Goal: Information Seeking & Learning: Find specific fact

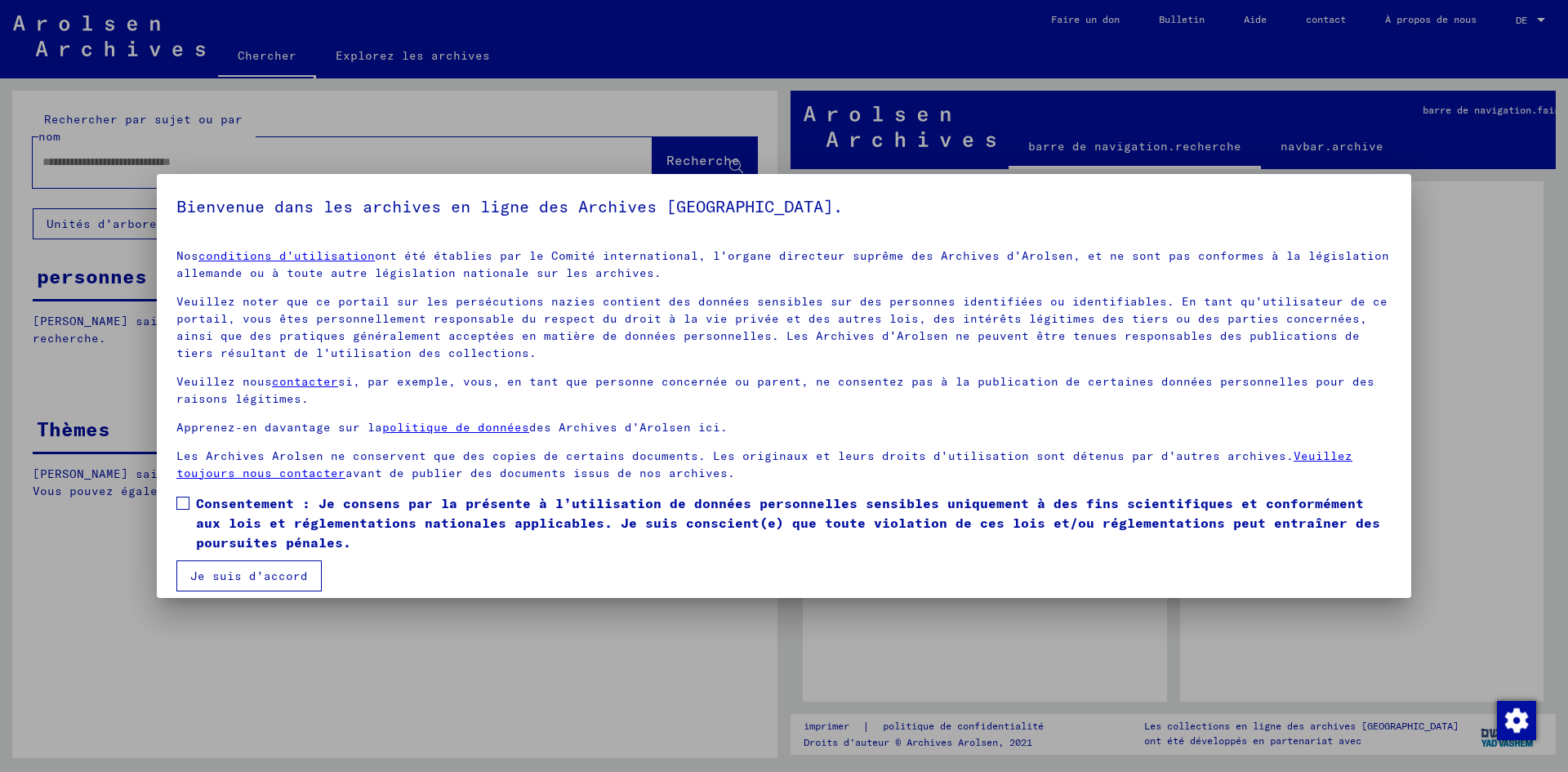
scroll to position [13, 0]
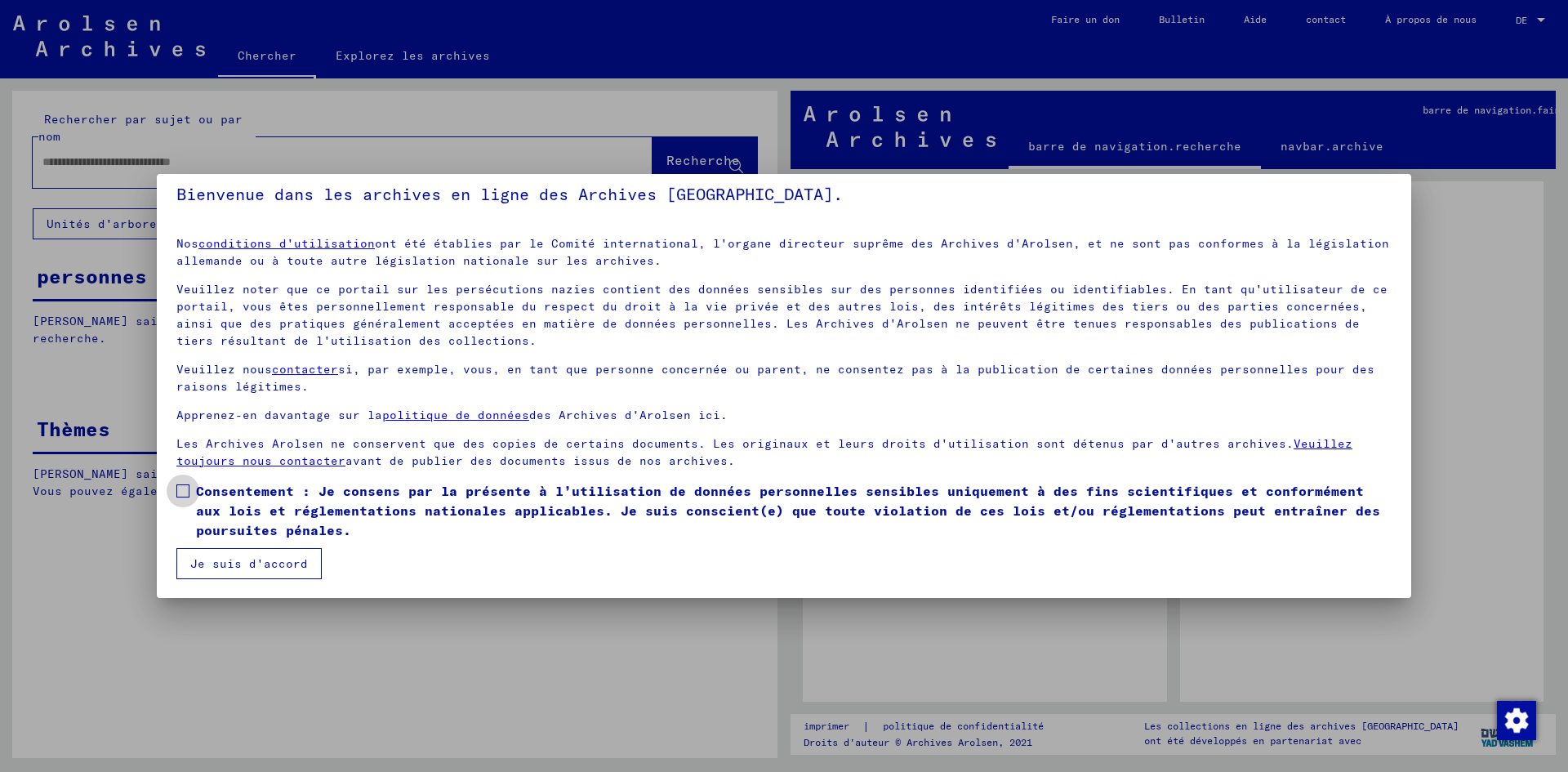
click at [189, 483] on label "Consentement : Je consens par la présente à l’utilisation de données personnell…" at bounding box center [784, 510] width 1215 height 58
click at [257, 554] on button "Je suis d'accord" at bounding box center [249, 564] width 146 height 31
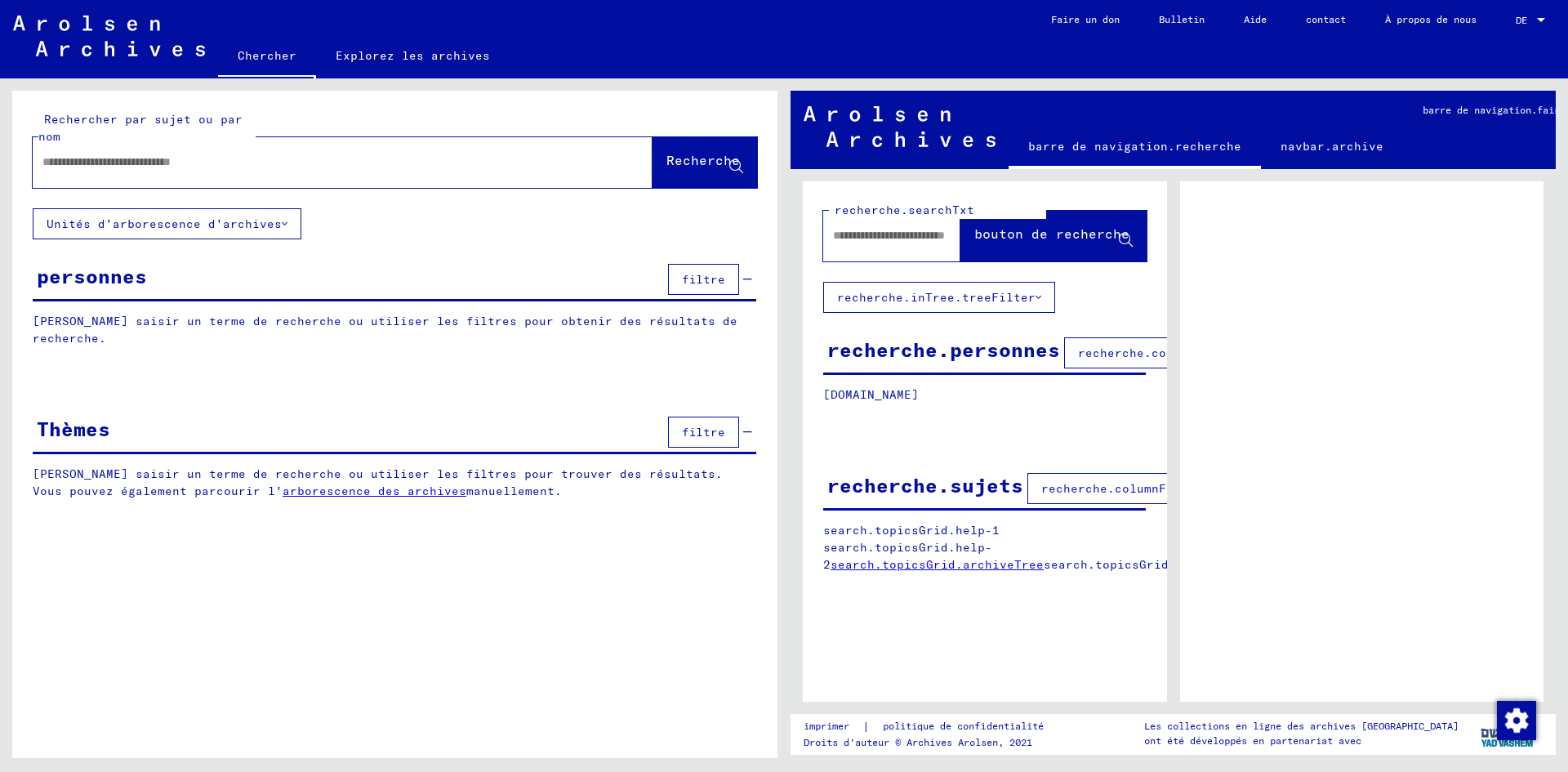
click at [232, 166] on input "text" at bounding box center [328, 162] width 571 height 18
type input "*****"
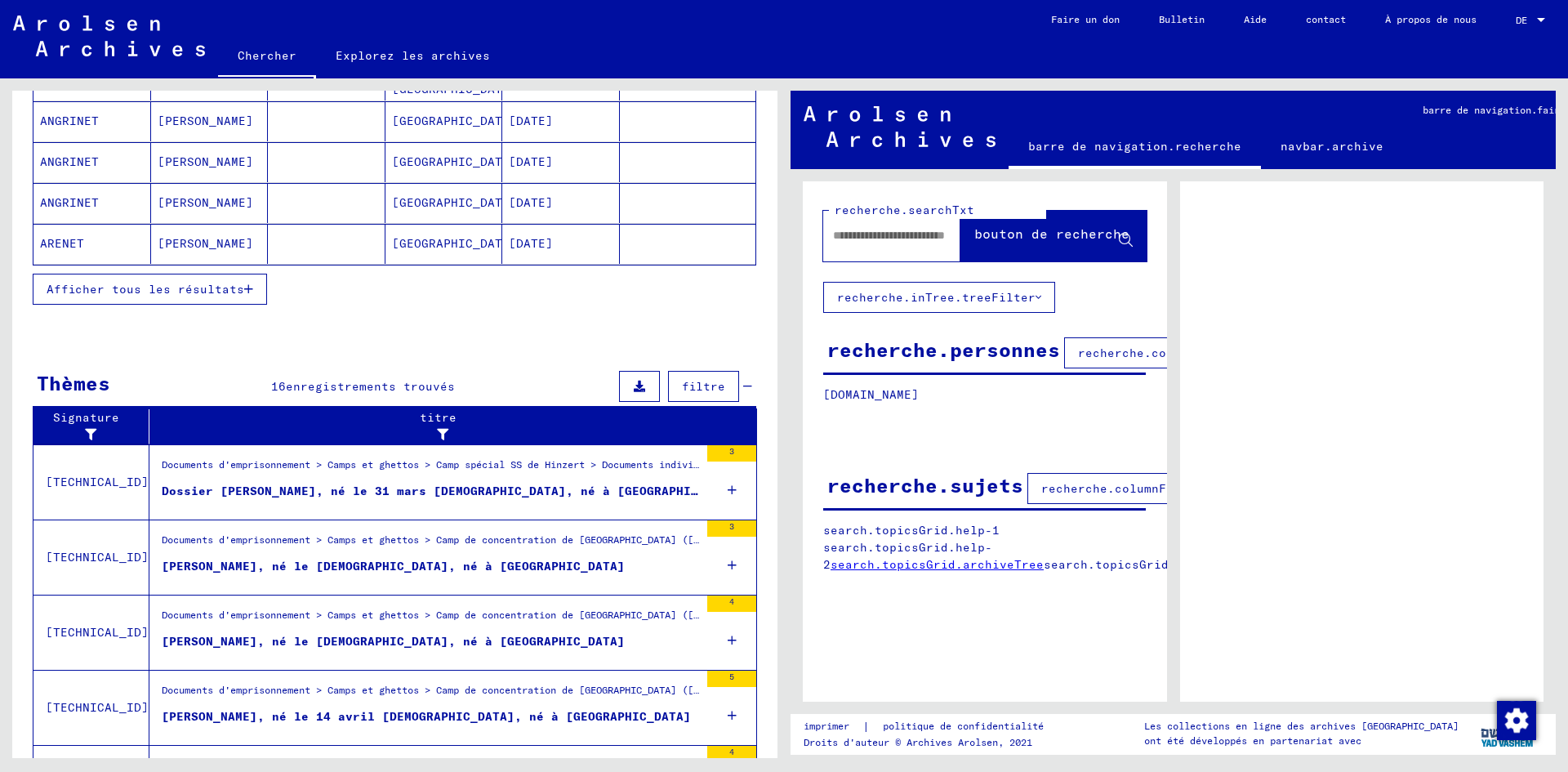
scroll to position [399, 0]
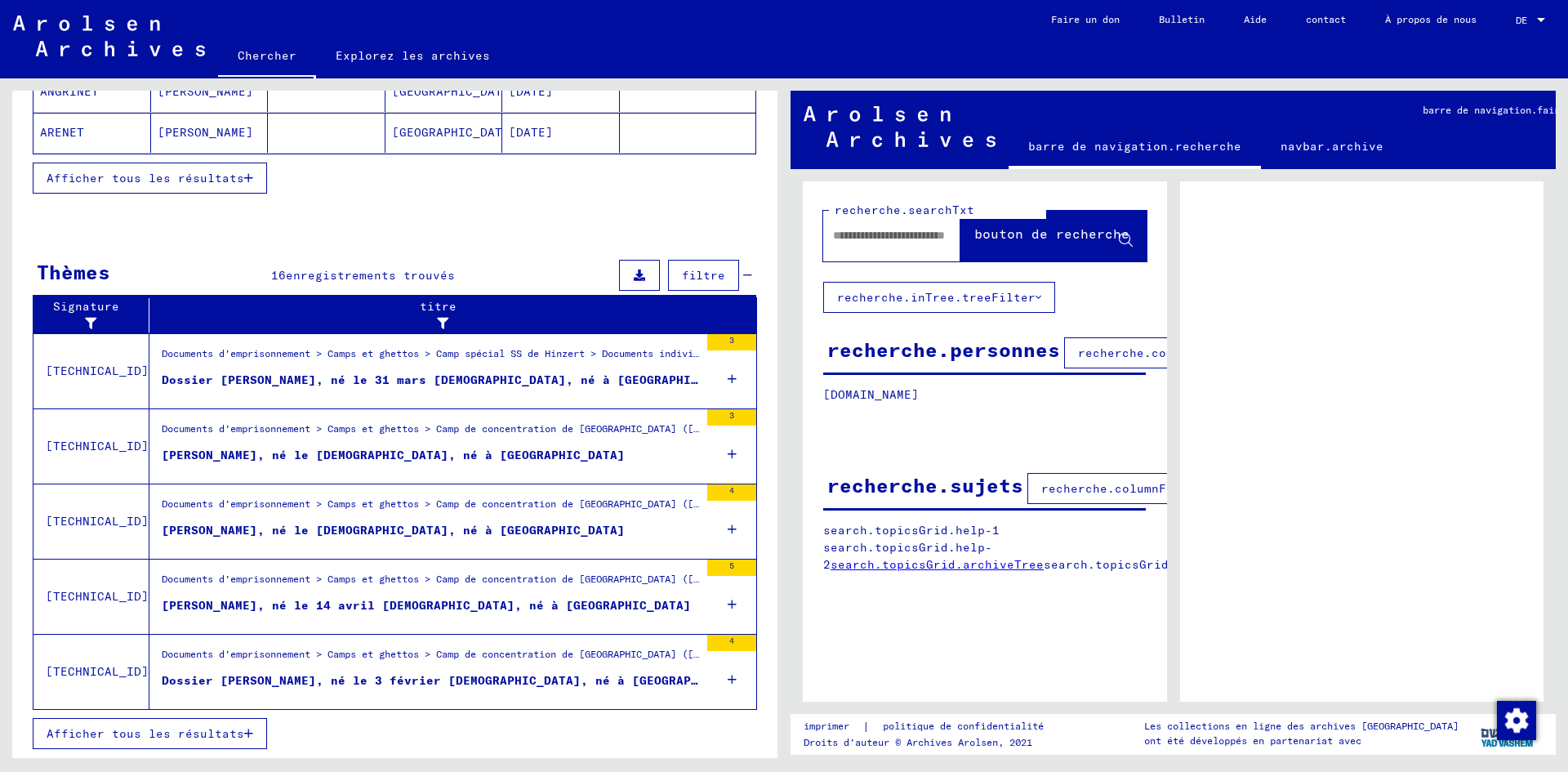
click at [381, 678] on font "Dossier [PERSON_NAME], né le 3 février [DEMOGRAPHIC_DATA], né à [GEOGRAPHIC_DAT…" at bounding box center [459, 680] width 596 height 15
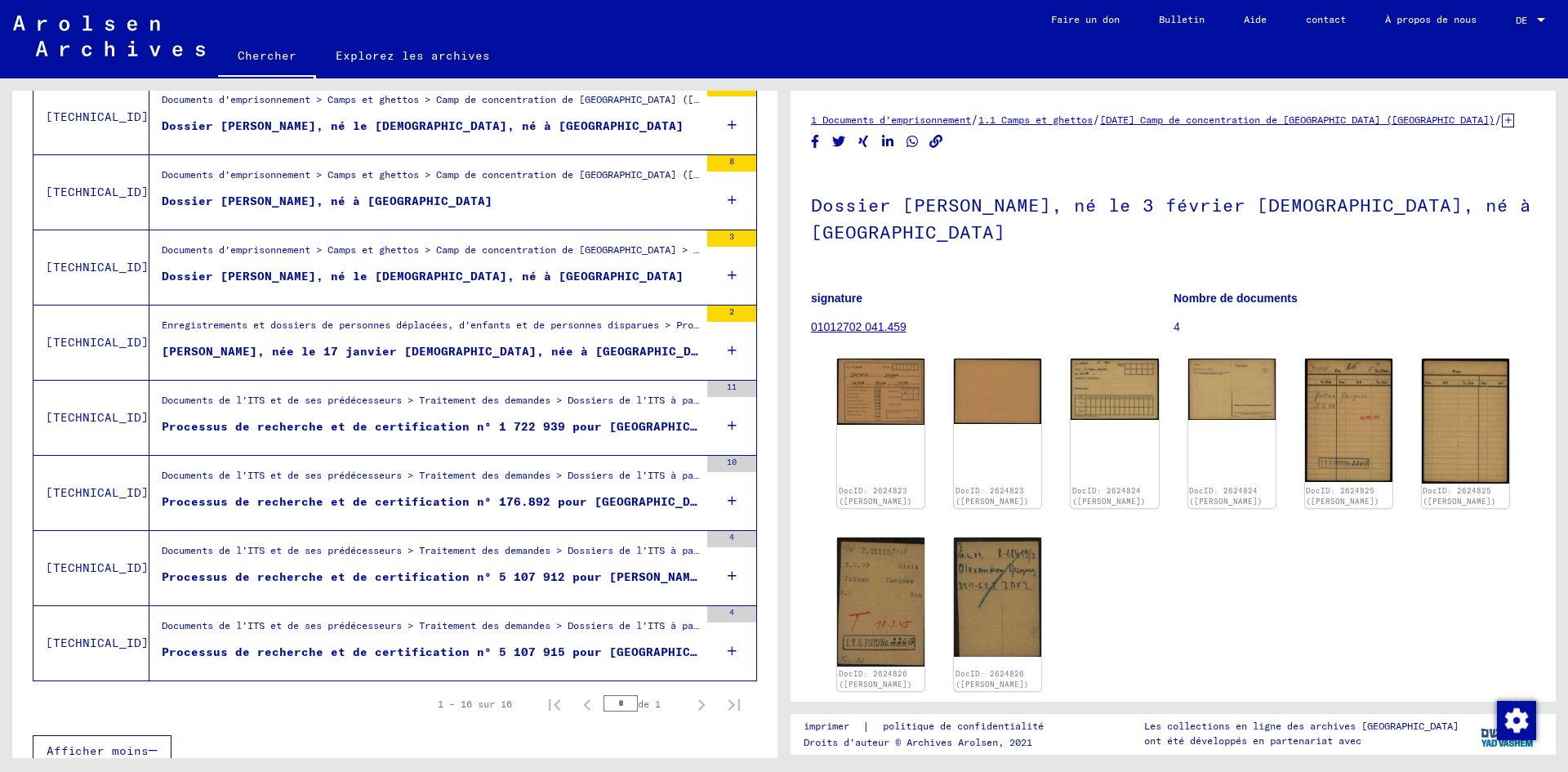
scroll to position [965, 0]
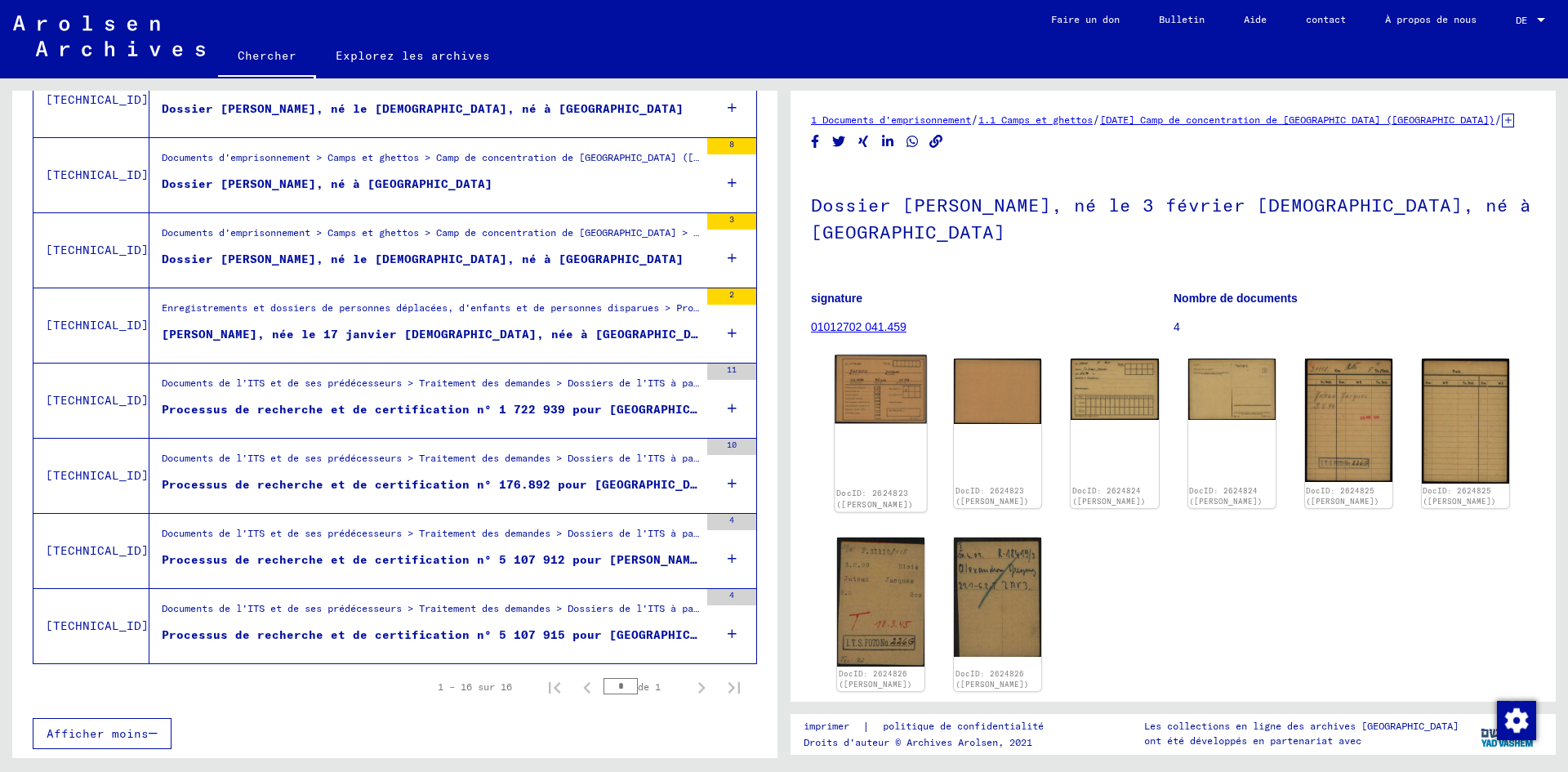
click at [876, 379] on img at bounding box center [881, 389] width 92 height 69
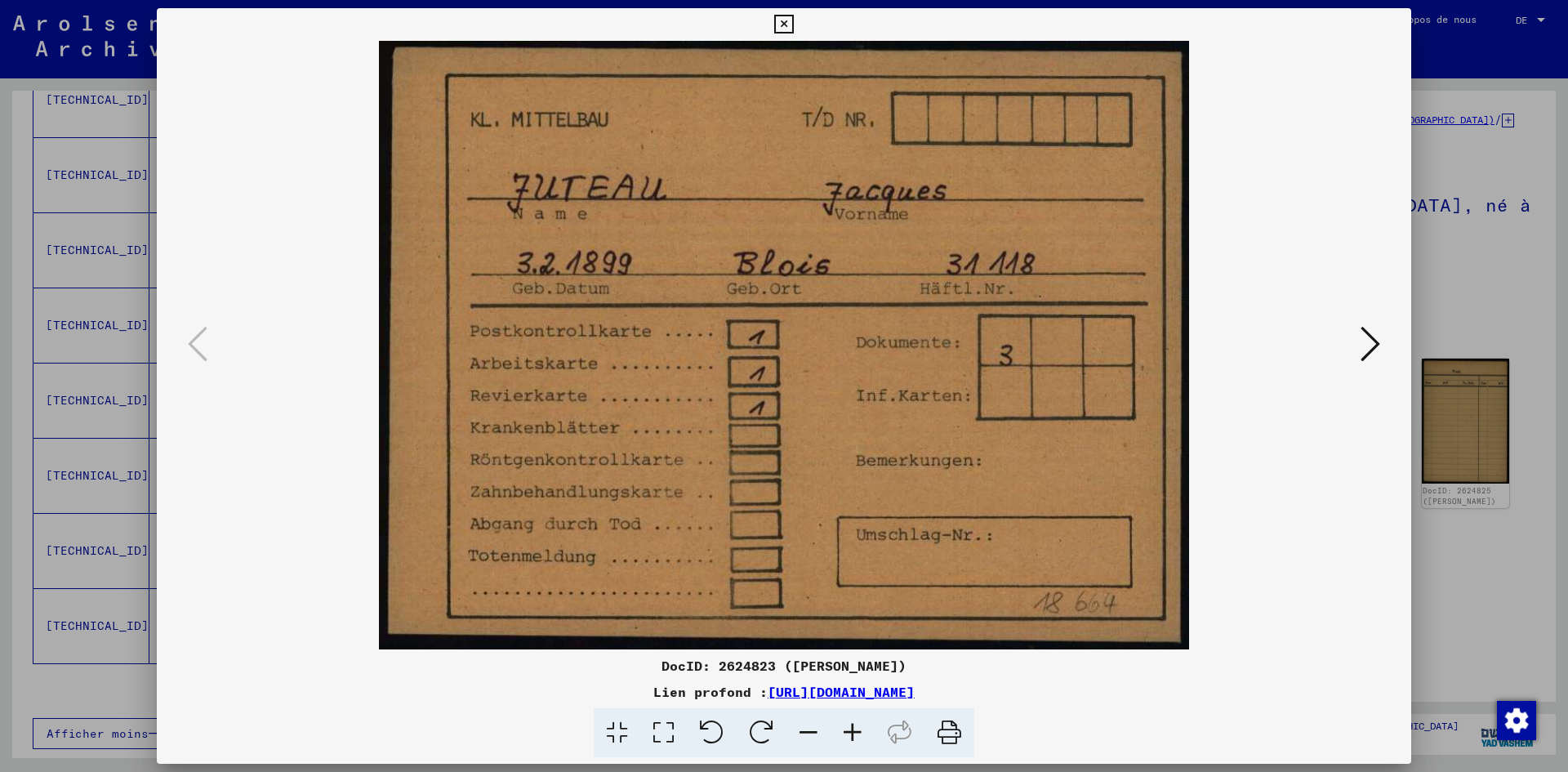
click at [1365, 345] on icon at bounding box center [1371, 344] width 19 height 39
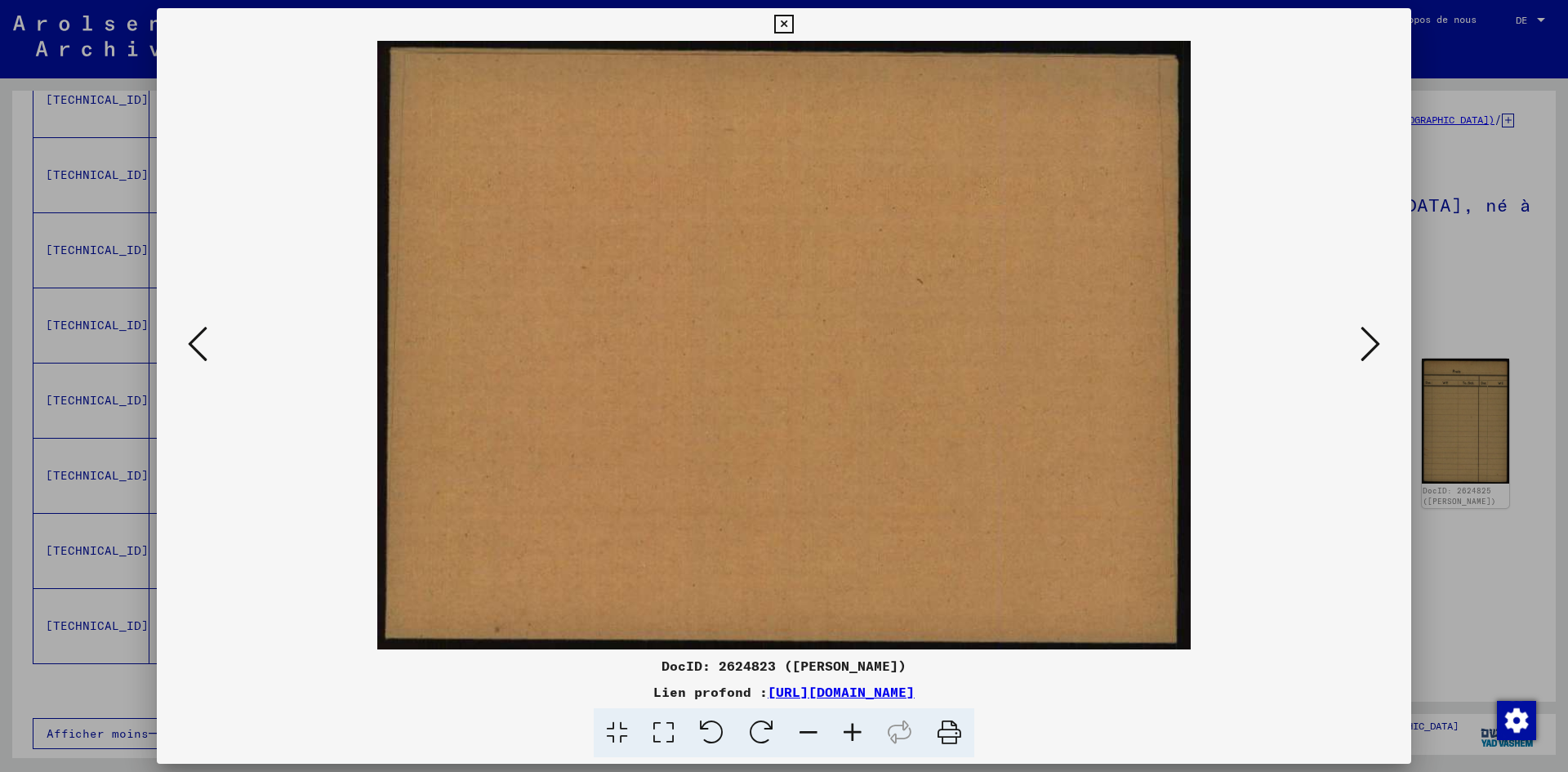
click at [1365, 345] on icon at bounding box center [1371, 344] width 19 height 39
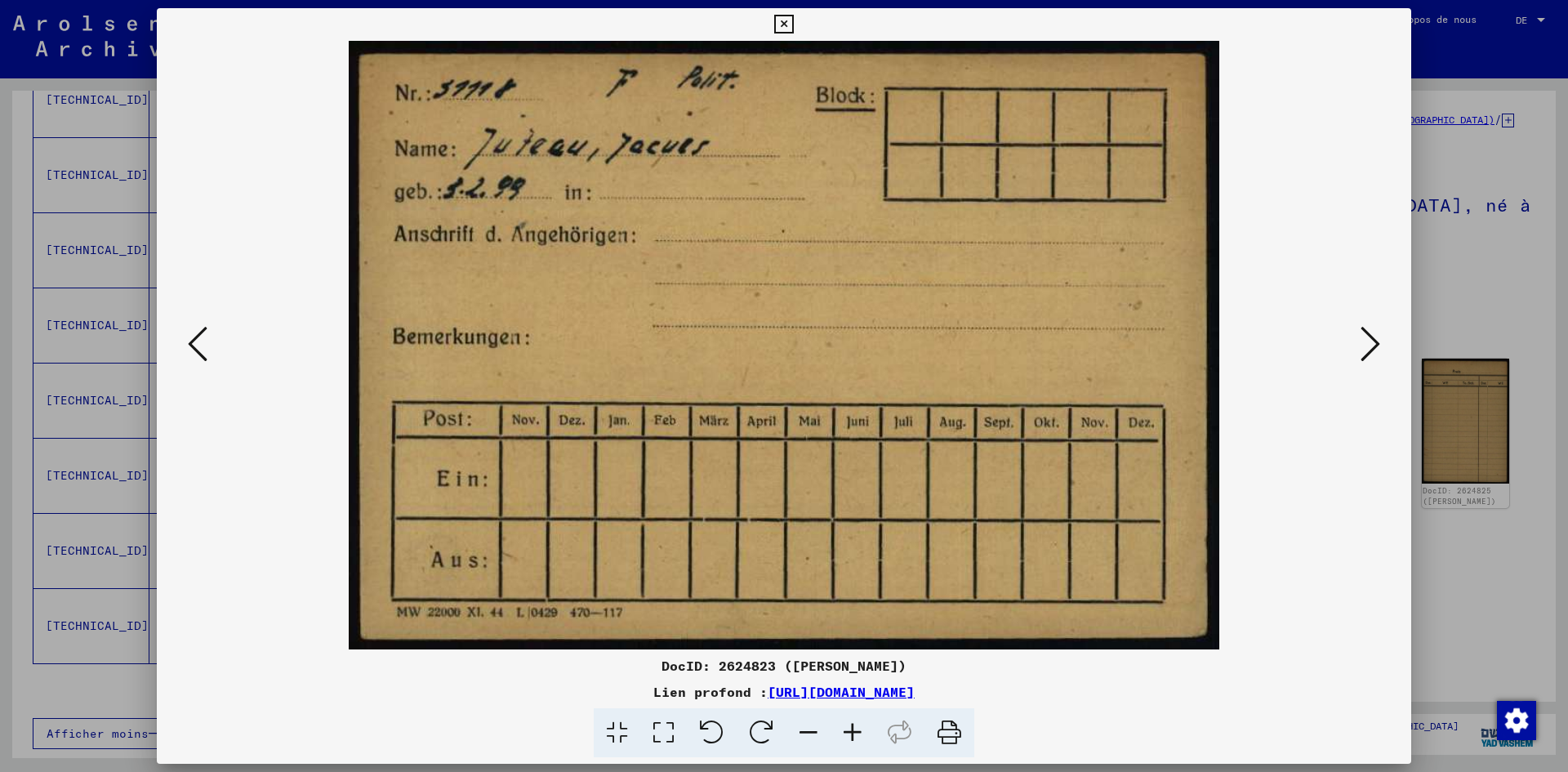
click at [1365, 345] on icon at bounding box center [1371, 344] width 19 height 39
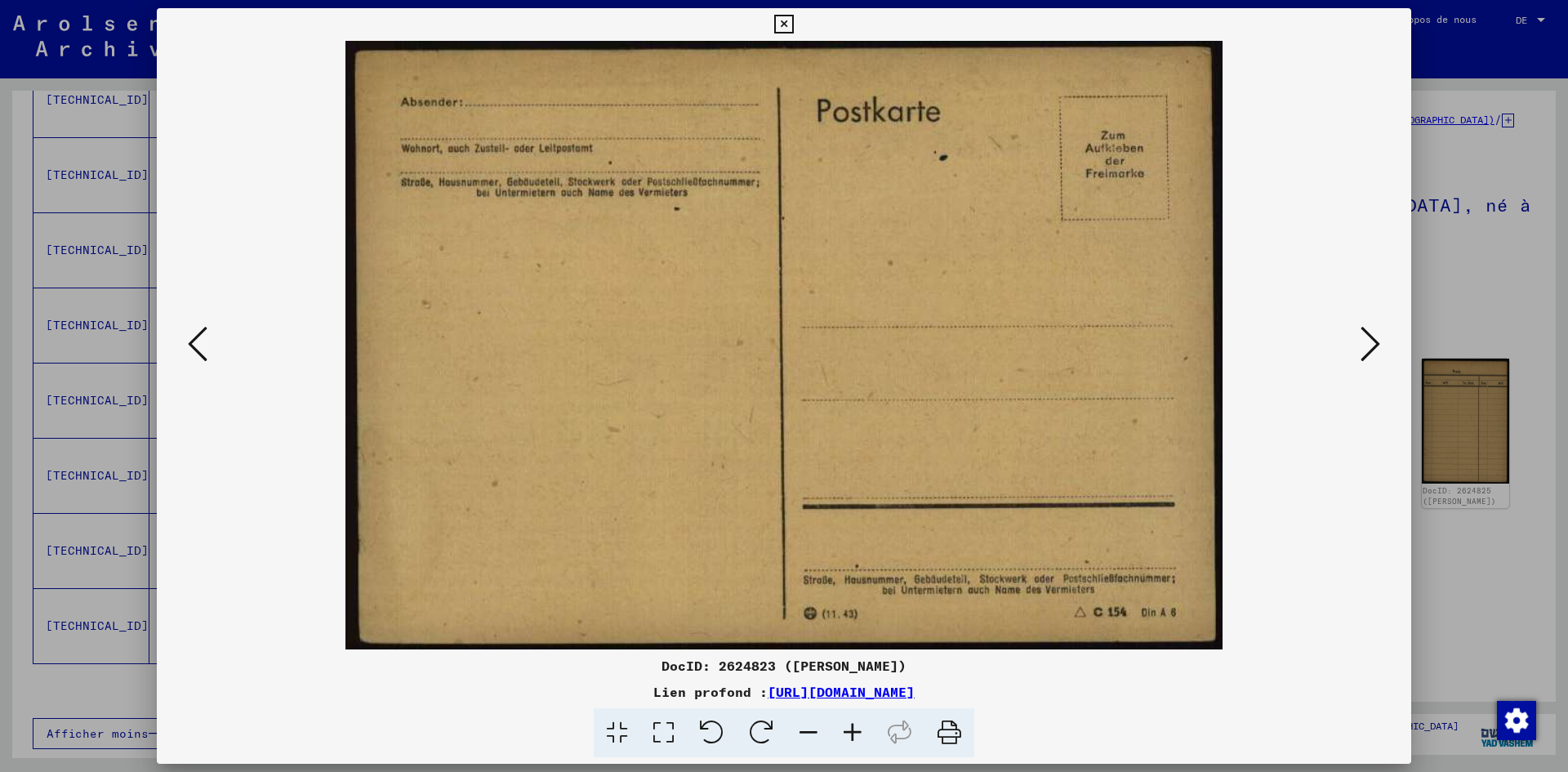
click at [1365, 345] on icon at bounding box center [1371, 344] width 19 height 39
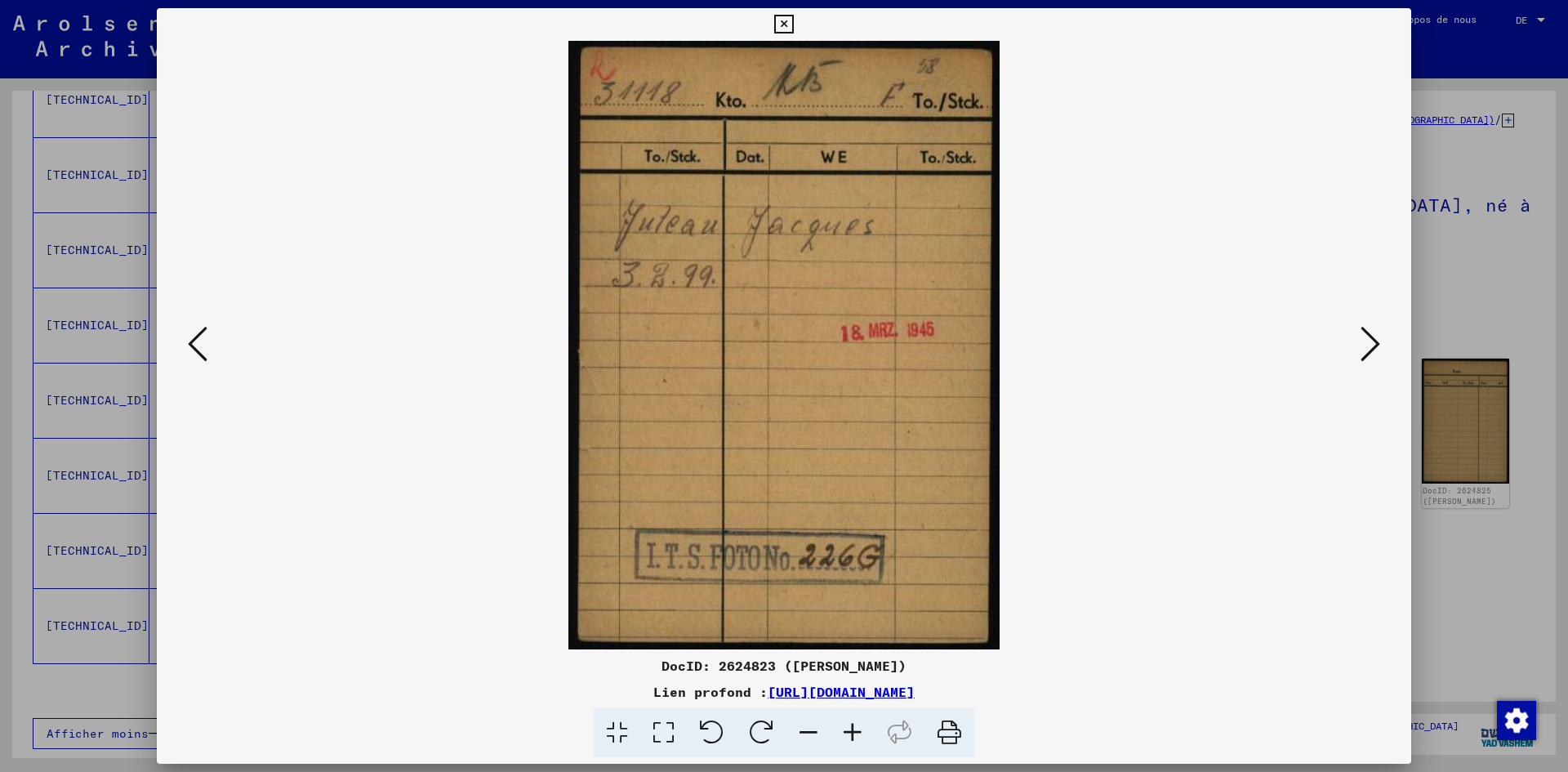
click at [1365, 345] on icon at bounding box center [1371, 344] width 19 height 39
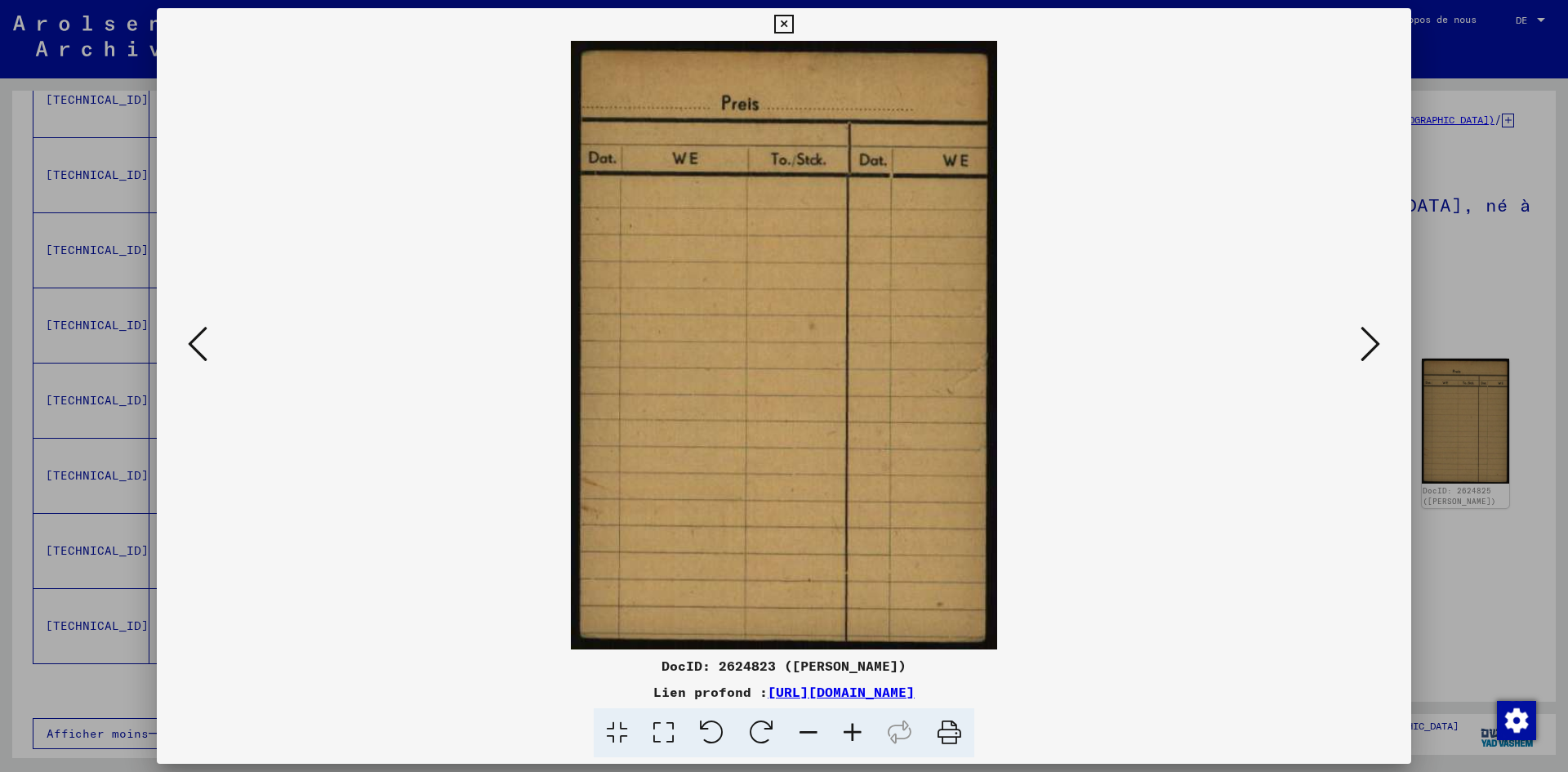
click at [1365, 345] on icon at bounding box center [1371, 344] width 19 height 39
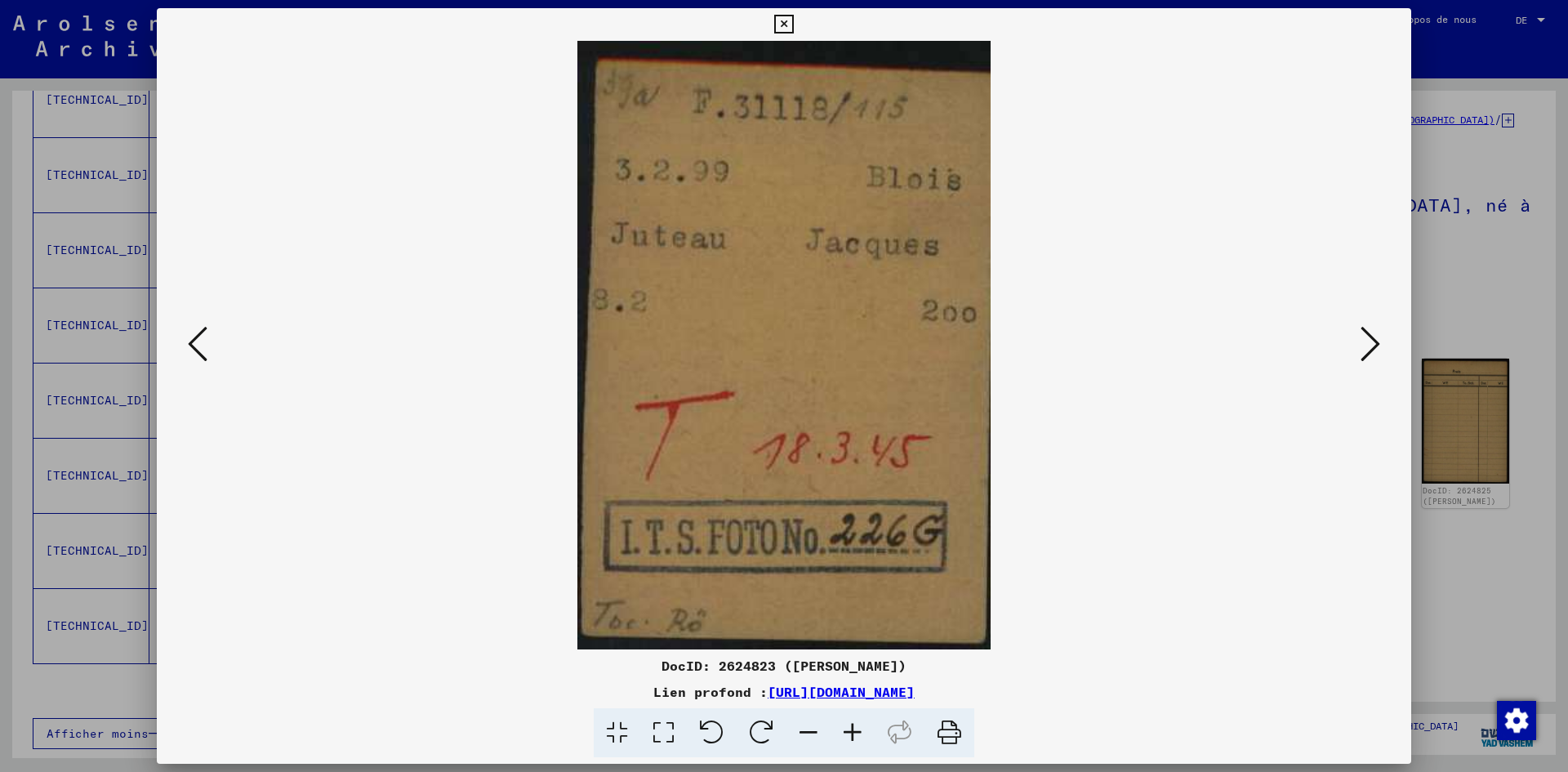
click at [1365, 345] on icon at bounding box center [1371, 344] width 19 height 39
